Goal: Navigation & Orientation: Find specific page/section

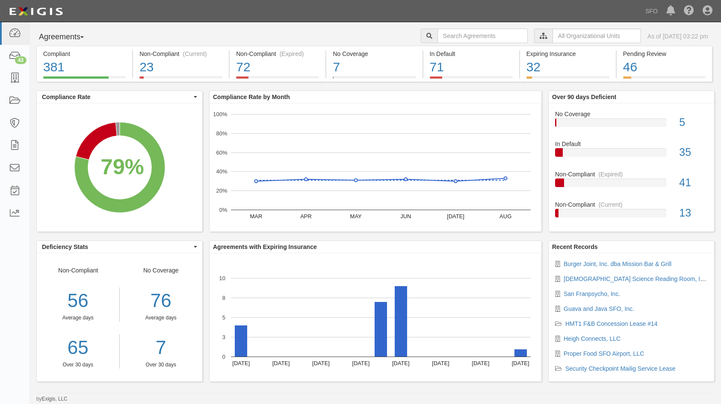
click at [52, 36] on button "Agreements" at bounding box center [68, 37] width 64 height 17
click at [59, 53] on link "Parties" at bounding box center [71, 54] width 68 height 11
click at [58, 33] on button "Agreements" at bounding box center [68, 37] width 64 height 17
click at [65, 54] on link "Parties" at bounding box center [71, 54] width 68 height 11
